Goal: Task Accomplishment & Management: Manage account settings

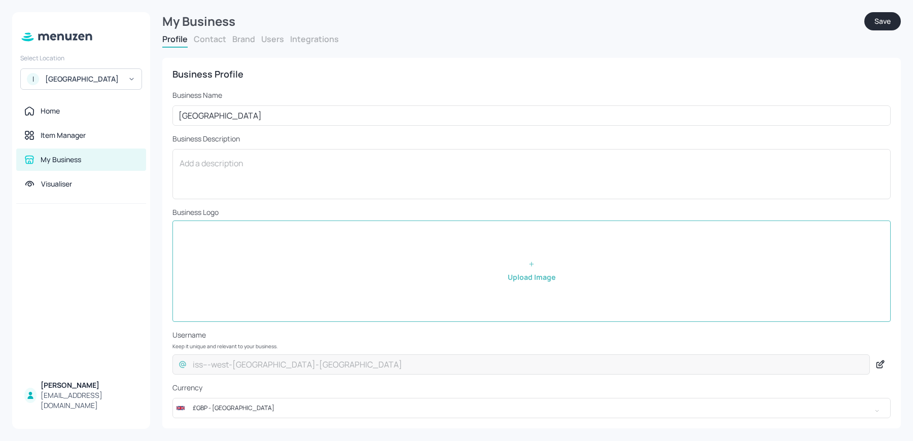
click at [267, 39] on button "Users" at bounding box center [272, 38] width 23 height 11
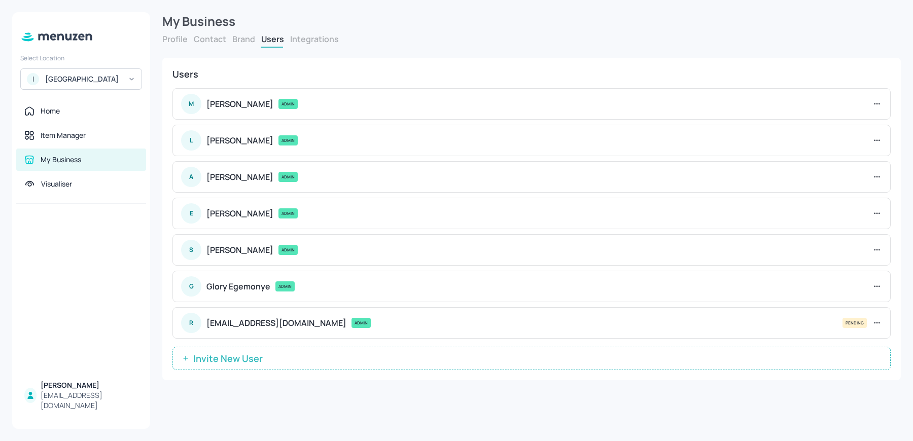
click at [71, 80] on div "[GEOGRAPHIC_DATA]" at bounding box center [83, 79] width 77 height 10
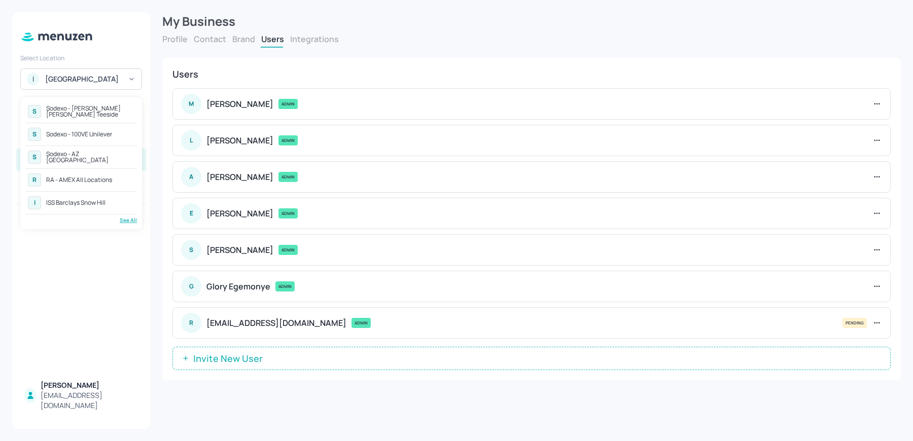
click at [121, 216] on div "See All" at bounding box center [81, 220] width 112 height 8
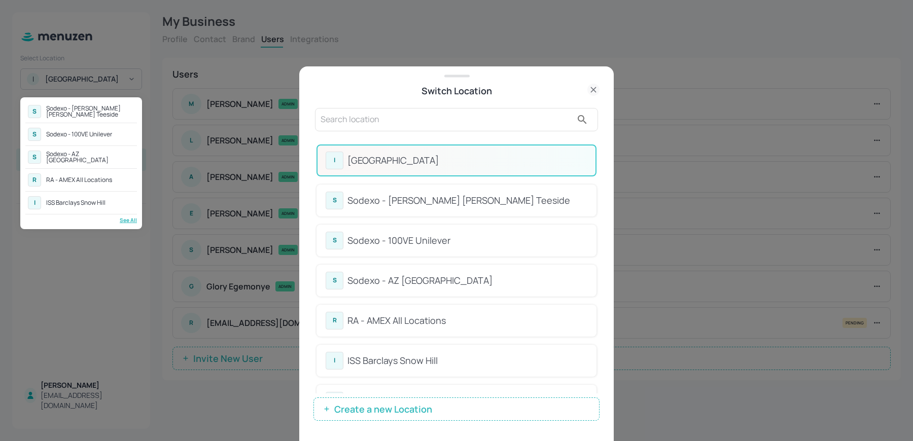
click at [378, 137] on div at bounding box center [456, 220] width 913 height 441
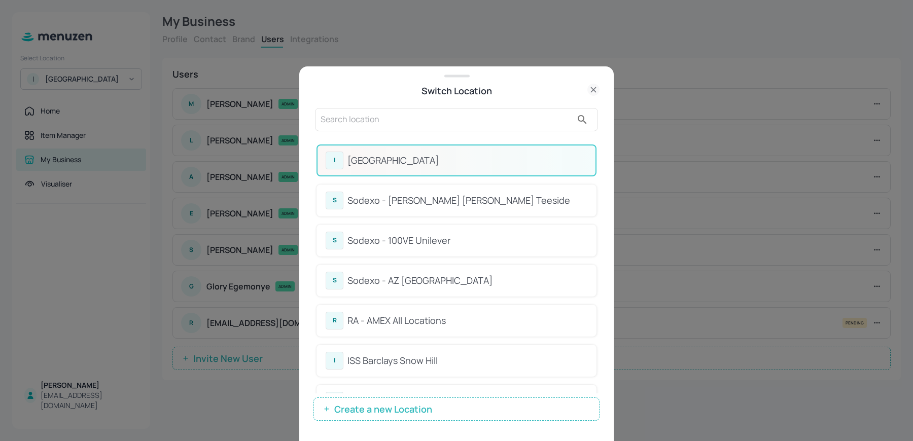
click at [354, 120] on input "text" at bounding box center [445, 120] width 251 height 16
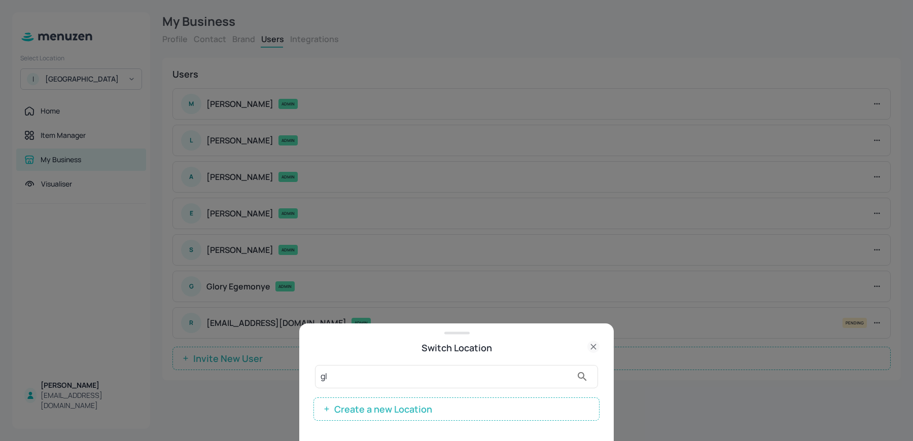
type input "g"
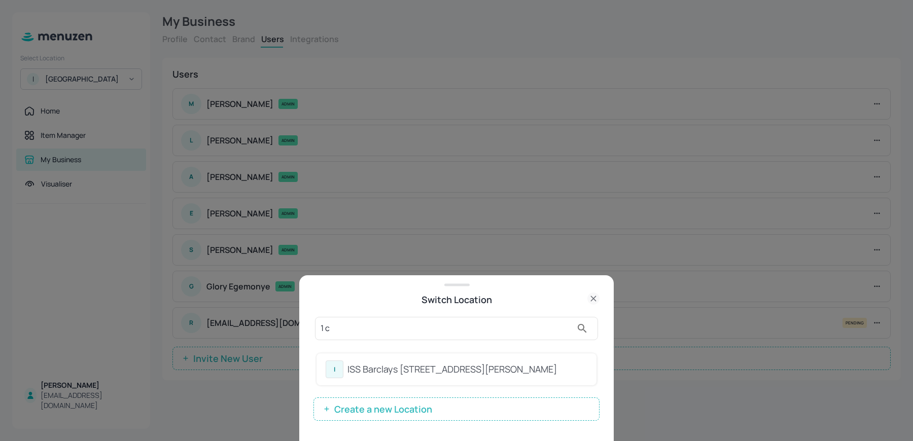
type input "1 c"
click at [363, 369] on div "ISS Barclays [STREET_ADDRESS][PERSON_NAME]" at bounding box center [467, 369] width 240 height 14
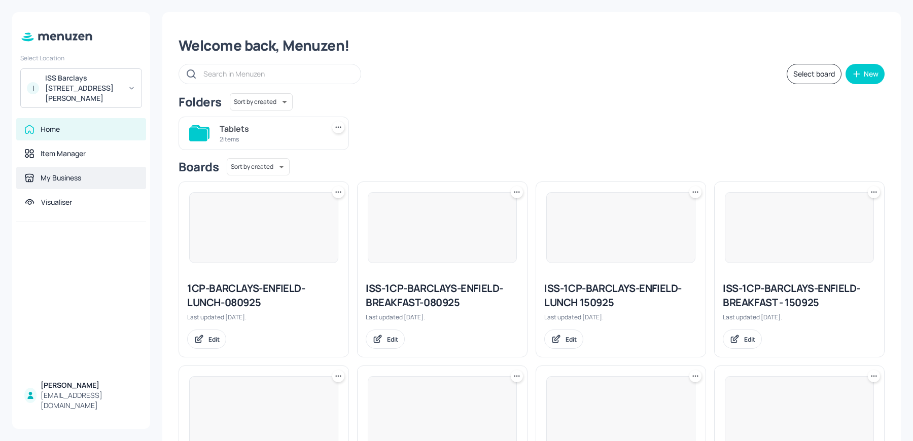
click at [75, 167] on div "My Business" at bounding box center [81, 178] width 130 height 22
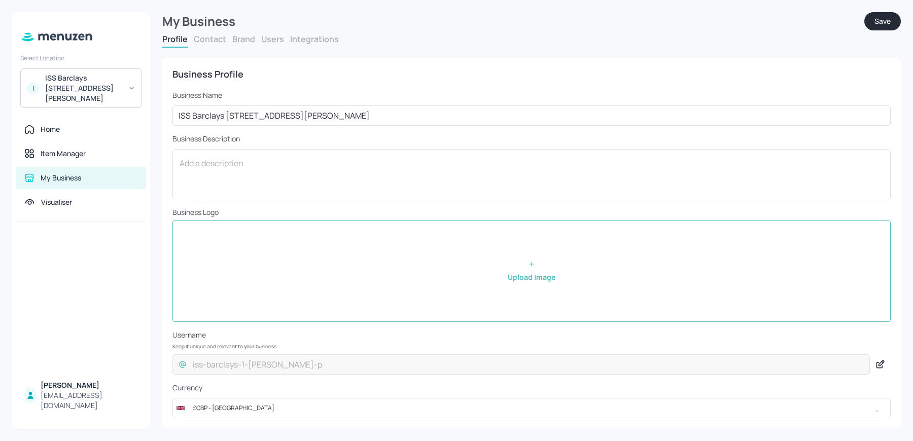
click at [263, 43] on button "Users" at bounding box center [272, 38] width 23 height 11
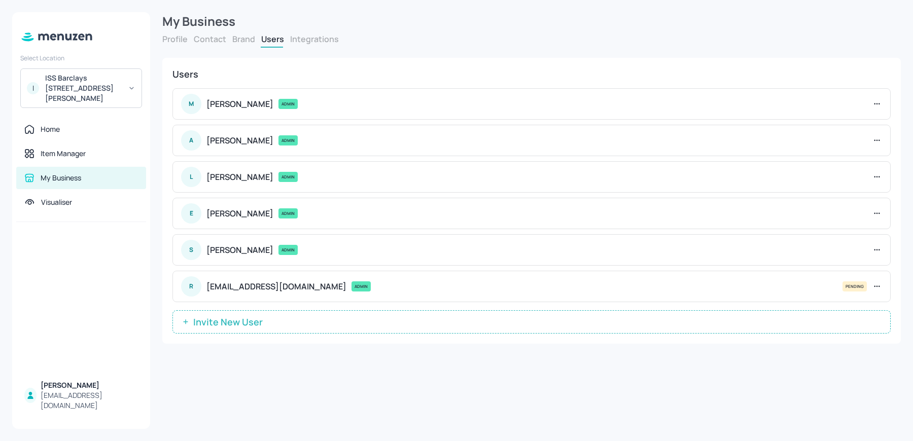
click at [242, 320] on span "Invite New User" at bounding box center [228, 322] width 80 height 10
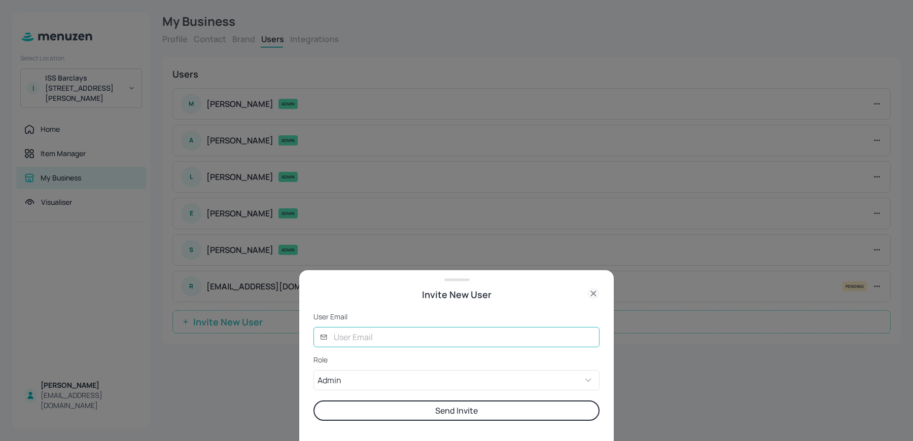
click at [361, 338] on input "text" at bounding box center [463, 337] width 272 height 20
type input "[EMAIL_ADDRESS][DOMAIN_NAME]"
click at [396, 405] on button "Send Invite" at bounding box center [456, 410] width 286 height 20
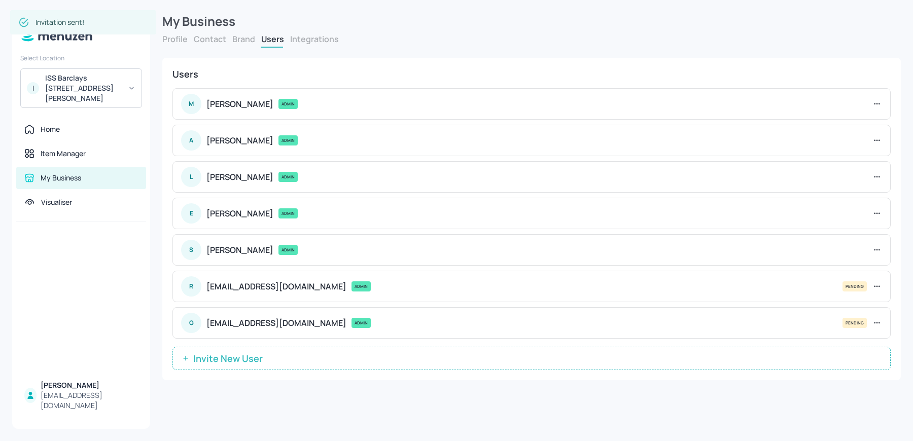
click at [80, 89] on div "ISS Barclays [STREET_ADDRESS][PERSON_NAME]" at bounding box center [83, 88] width 77 height 30
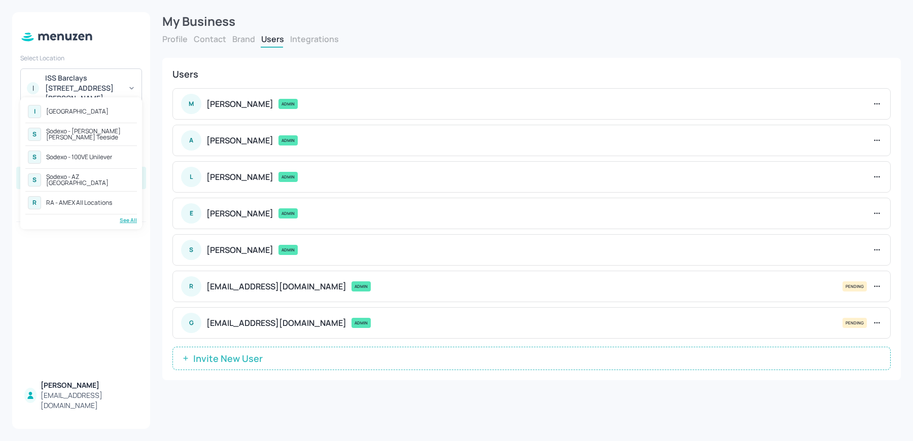
click at [131, 220] on div "See All" at bounding box center [81, 220] width 112 height 8
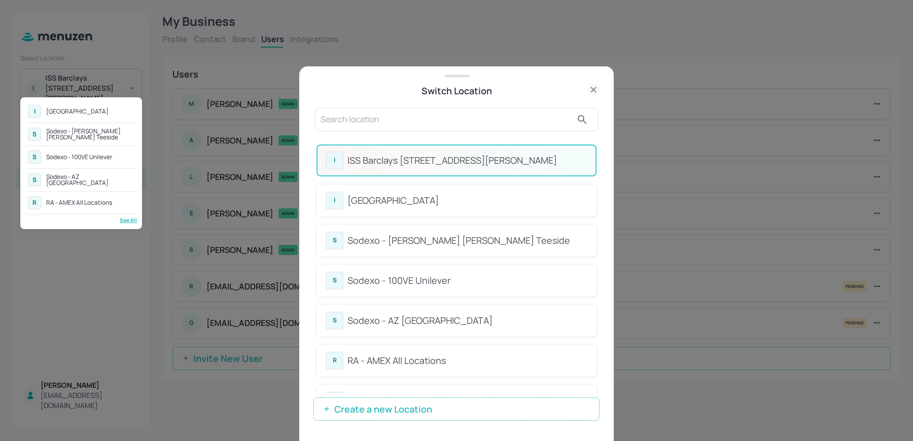
click at [423, 307] on div at bounding box center [456, 220] width 913 height 441
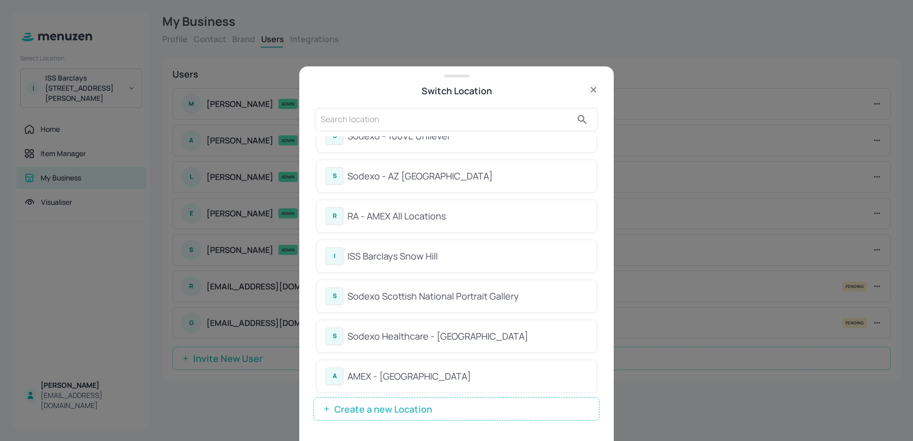
scroll to position [150, 0]
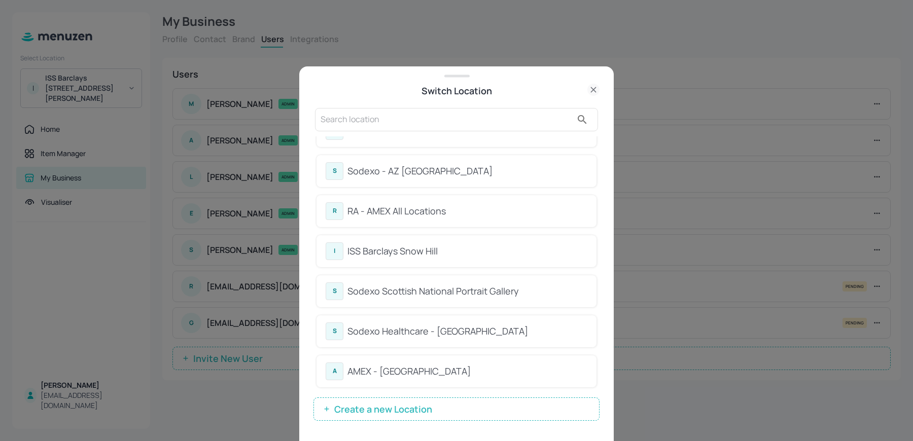
click at [414, 256] on div "ISS Barclays Snow Hill" at bounding box center [467, 251] width 240 height 14
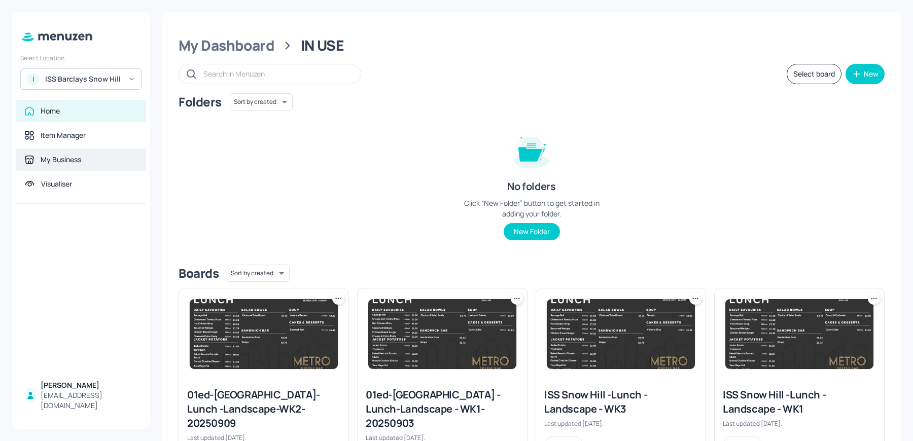
click at [51, 163] on div "My Business" at bounding box center [61, 160] width 41 height 10
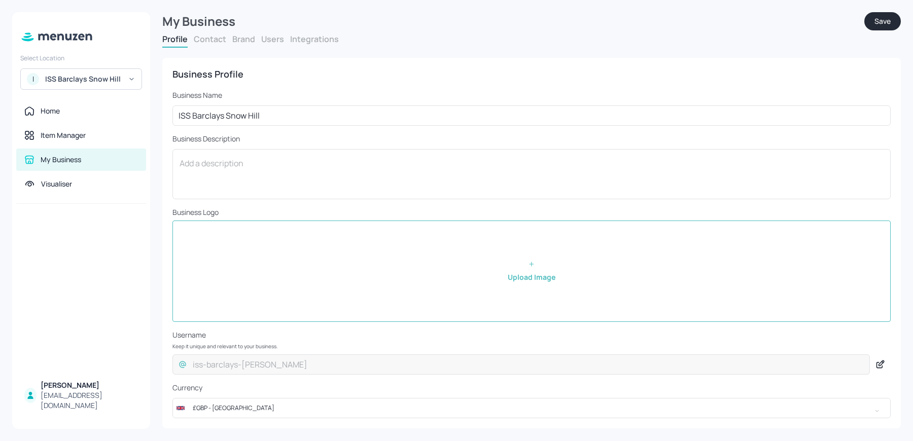
click at [265, 40] on button "Users" at bounding box center [272, 38] width 23 height 11
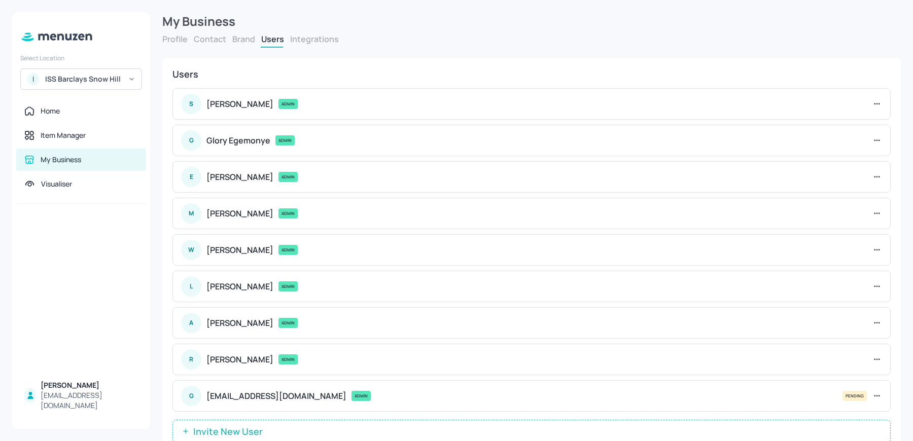
click at [875, 392] on icon at bounding box center [876, 396] width 10 height 10
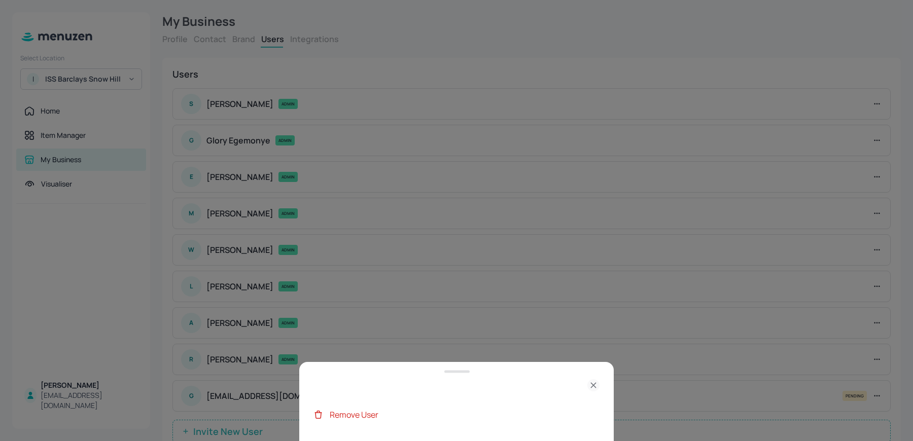
click at [492, 413] on div "Remove User" at bounding box center [465, 415] width 270 height 12
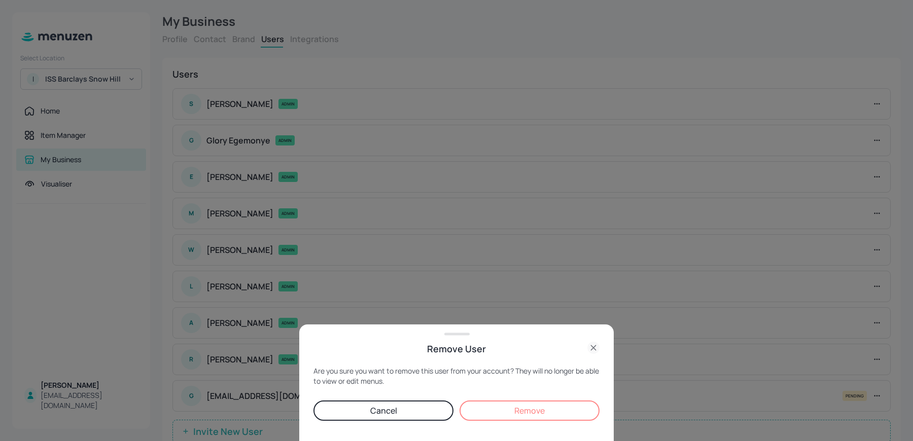
click at [489, 416] on button "Remove" at bounding box center [529, 410] width 140 height 20
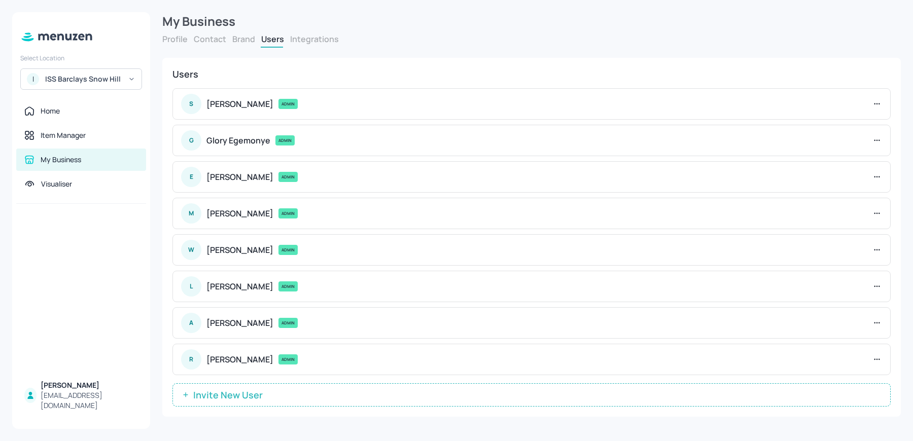
click at [246, 391] on span "Invite New User" at bounding box center [228, 395] width 80 height 10
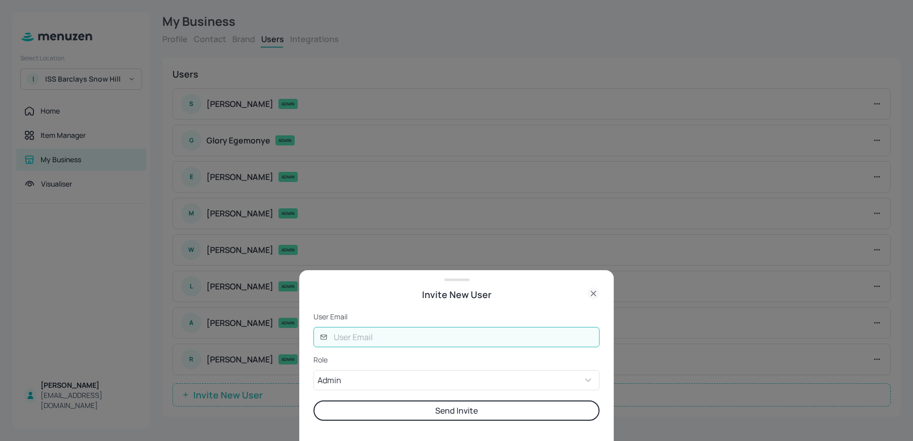
click at [402, 346] on input "text" at bounding box center [463, 337] width 272 height 20
type input "[EMAIL_ADDRESS][DOMAIN_NAME]"
click at [422, 418] on button "Send Invite" at bounding box center [456, 410] width 286 height 20
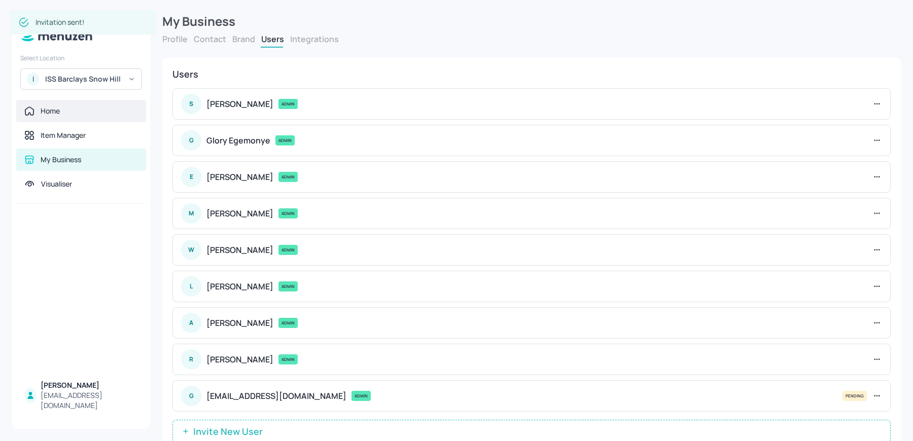
click at [50, 110] on div "Home" at bounding box center [50, 111] width 19 height 10
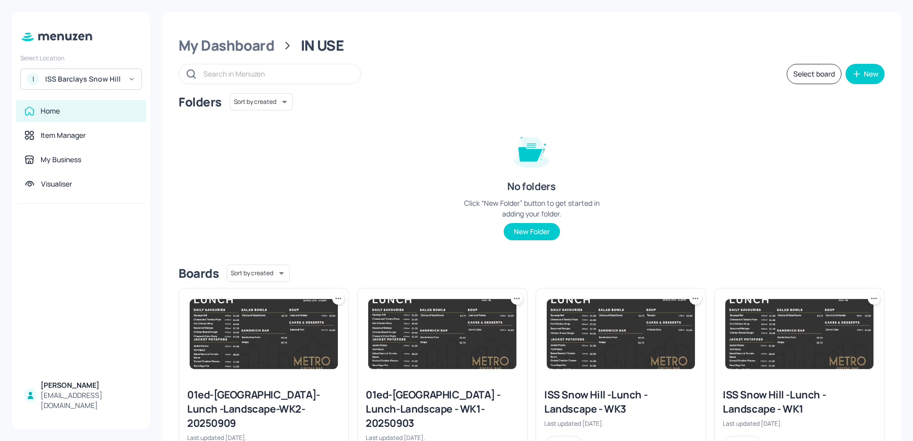
click at [86, 77] on div "ISS Barclays Snow Hill" at bounding box center [83, 79] width 77 height 10
